Goal: Find specific page/section: Find specific page/section

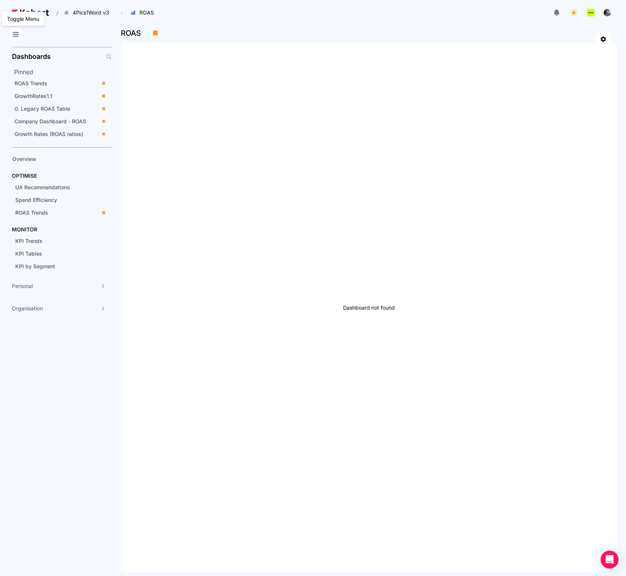
click at [16, 35] on icon at bounding box center [15, 34] width 9 height 9
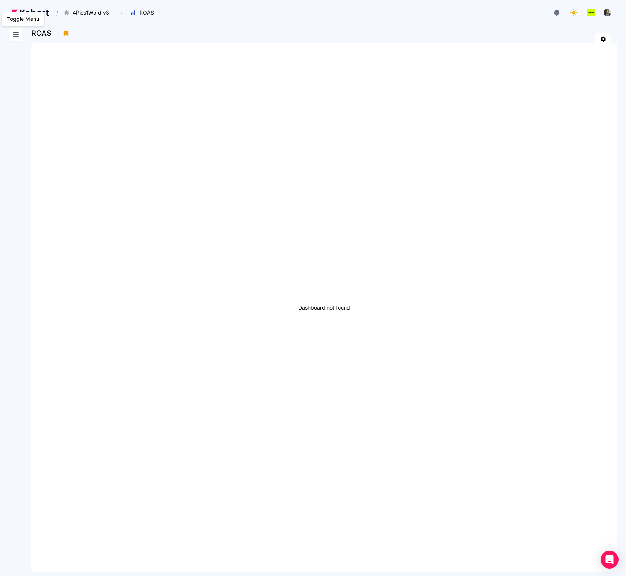
click at [15, 35] on icon at bounding box center [15, 34] width 9 height 9
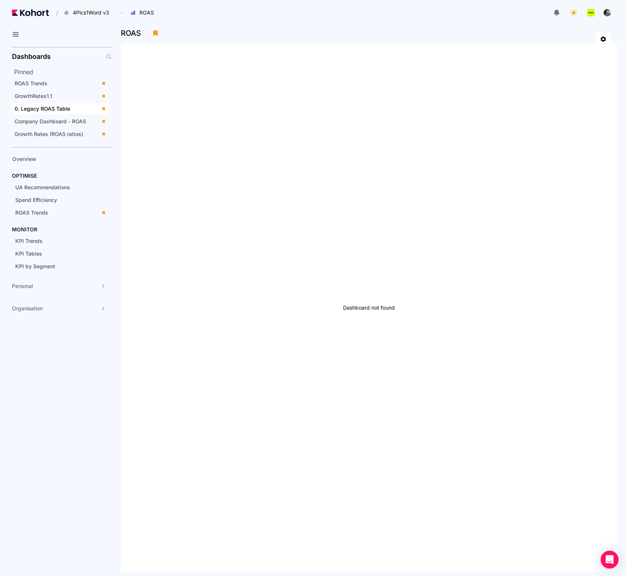
click at [41, 107] on span "0. Legacy ROAS Table" at bounding box center [43, 108] width 56 height 6
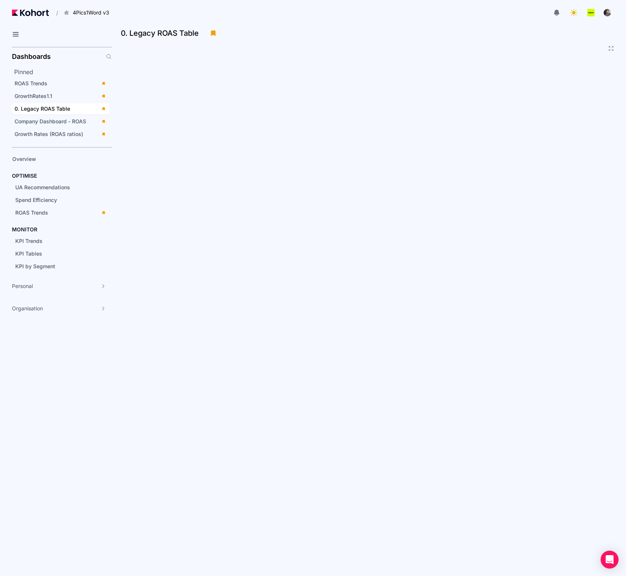
drag, startPoint x: 351, startPoint y: 17, endPoint x: 363, endPoint y: 4, distance: 17.9
click at [351, 17] on div at bounding box center [365, 12] width 497 height 15
drag, startPoint x: 419, startPoint y: 20, endPoint x: 405, endPoint y: 19, distance: 14.2
click at [415, 20] on header "/ 4Pics1Word v3 Go to products list 4Pics1Word v3 Classics Bundle" at bounding box center [313, 14] width 626 height 28
